Goal: Task Accomplishment & Management: Use online tool/utility

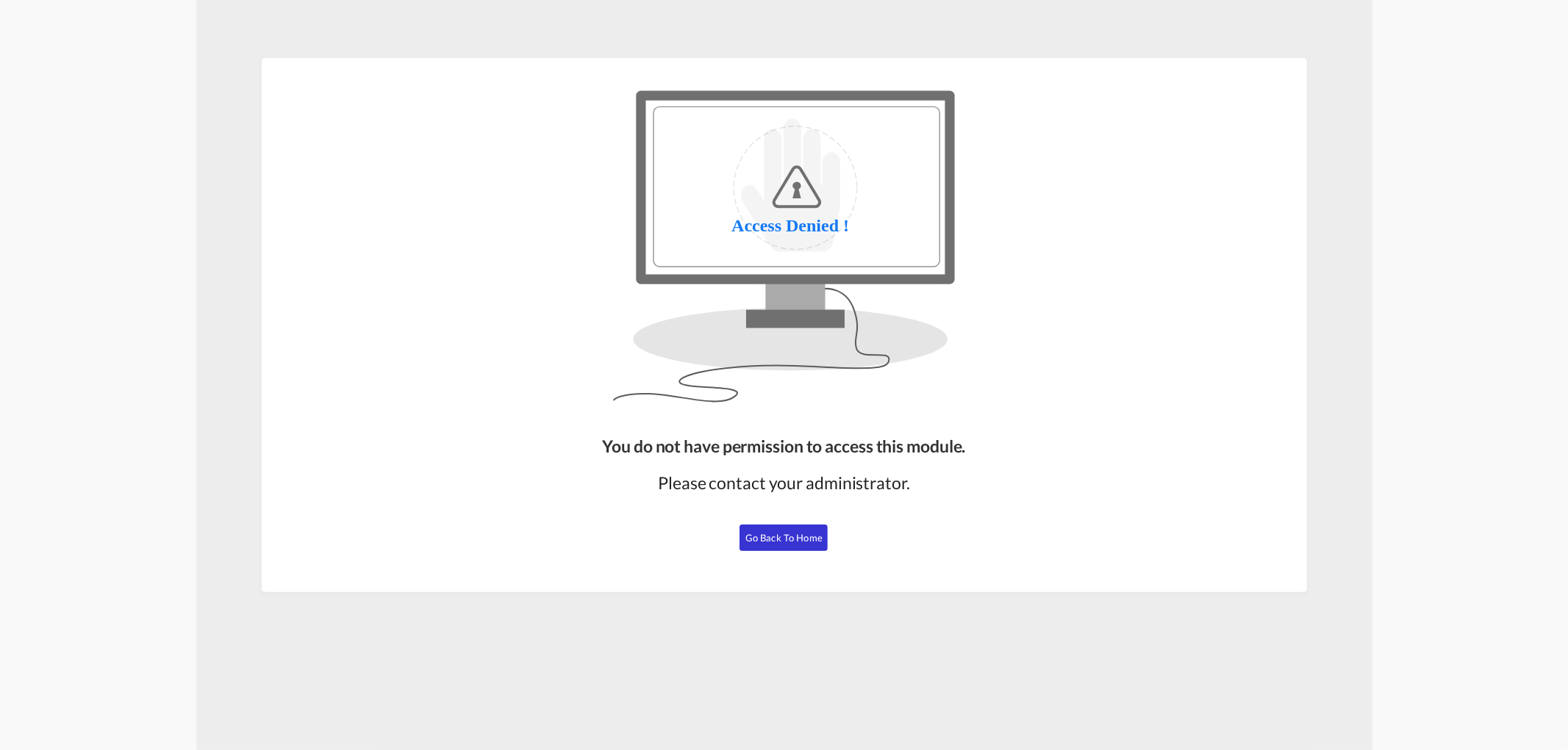
click at [775, 533] on span "Go Back to Home" at bounding box center [784, 538] width 77 height 12
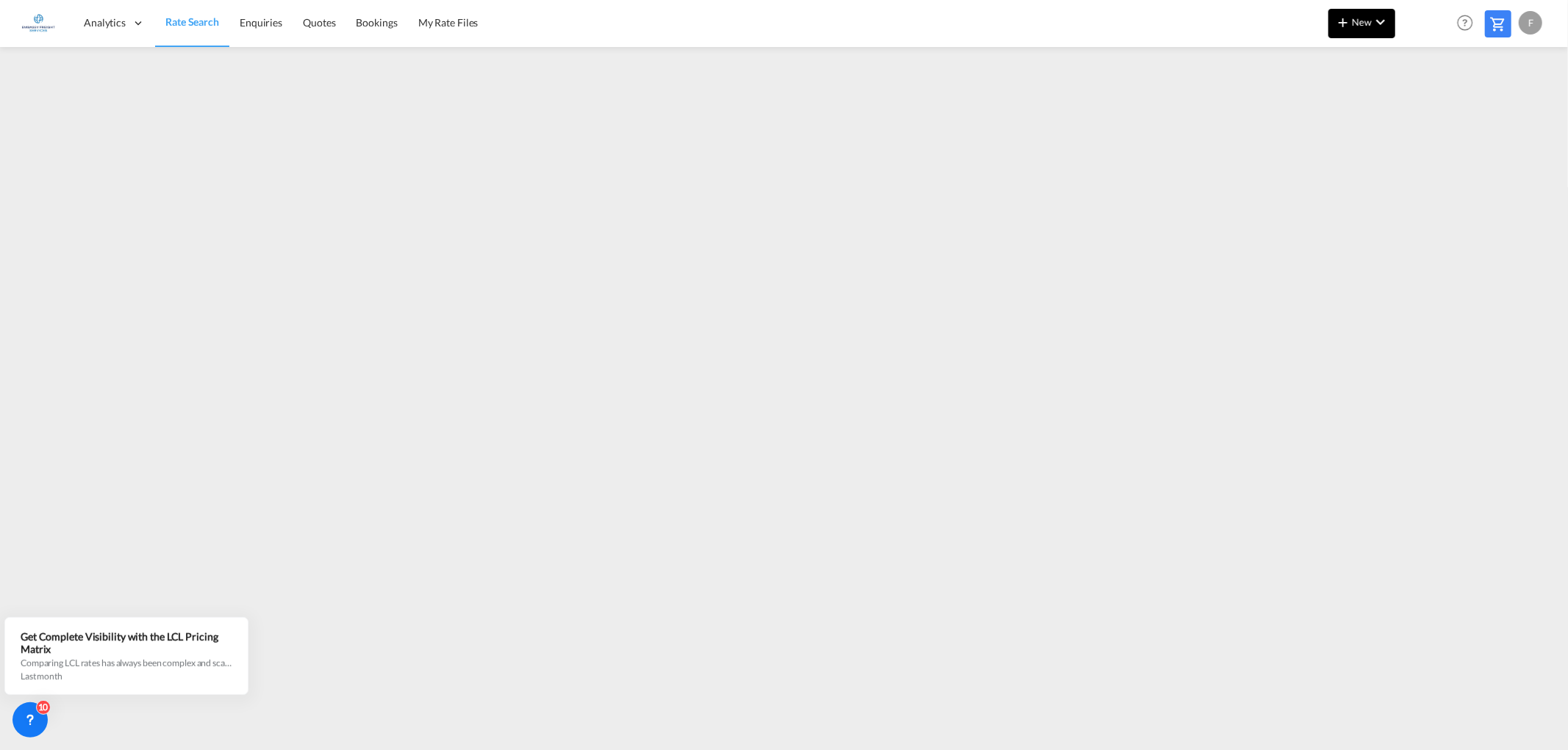
click at [1376, 33] on button "New" at bounding box center [1362, 23] width 67 height 29
click at [1416, 109] on span "Ratesheet" at bounding box center [1422, 110] width 16 height 29
click at [184, 21] on span "Rate Search" at bounding box center [191, 22] width 53 height 13
